Goal: Find contact information: Find contact information

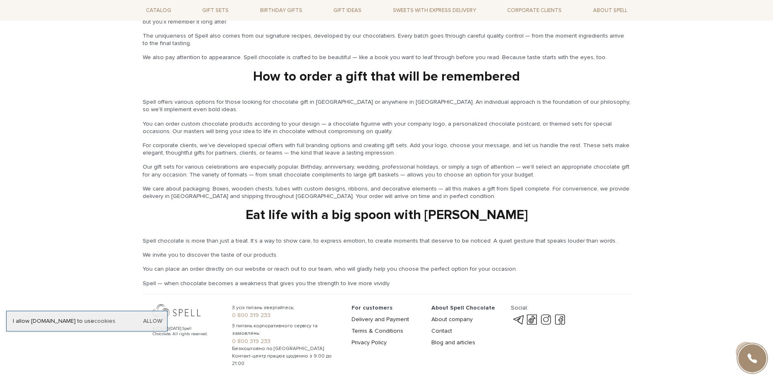
scroll to position [1225, 0]
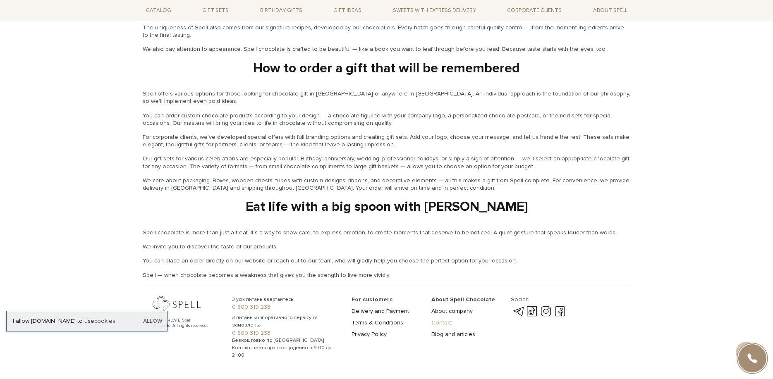
click at [436, 319] on link "Contact" at bounding box center [441, 322] width 21 height 7
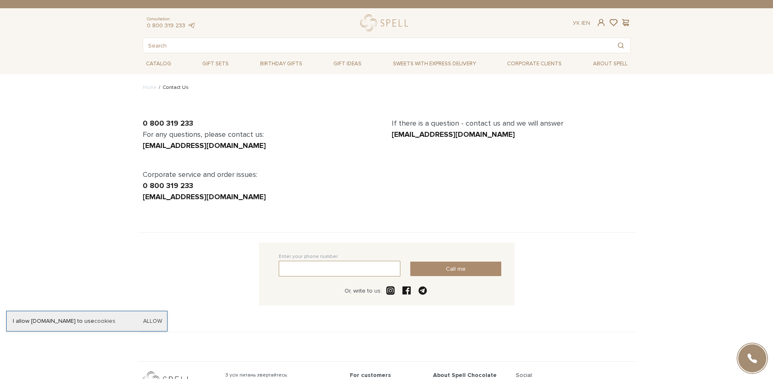
click at [310, 269] on input "text" at bounding box center [340, 269] width 122 height 16
type input "(512) 471-4127"
click at [462, 269] on button "Call me" at bounding box center [455, 269] width 91 height 14
